Goal: Navigation & Orientation: Go to known website

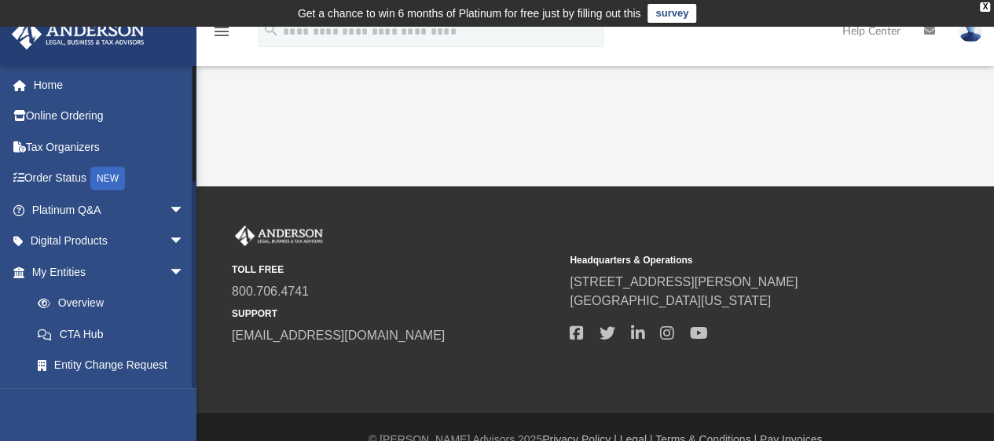
drag, startPoint x: 192, startPoint y: 211, endPoint x: 215, endPoint y: 56, distance: 157.2
click at [215, 56] on div "menu search Site Menu add lesliegood09@gmail.com My Profile Reset Password Logo…" at bounding box center [497, 107] width 994 height 160
click at [71, 87] on link "Home" at bounding box center [109, 84] width 197 height 31
